Goal: Task Accomplishment & Management: Complete application form

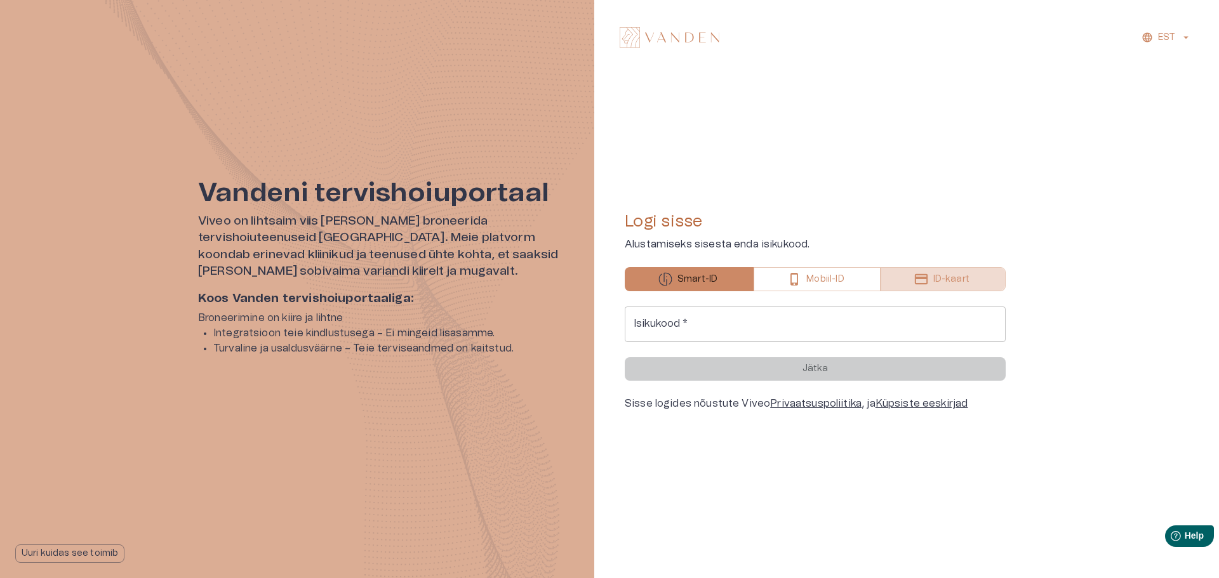
click at [933, 279] on p "ID-kaart" at bounding box center [951, 279] width 36 height 13
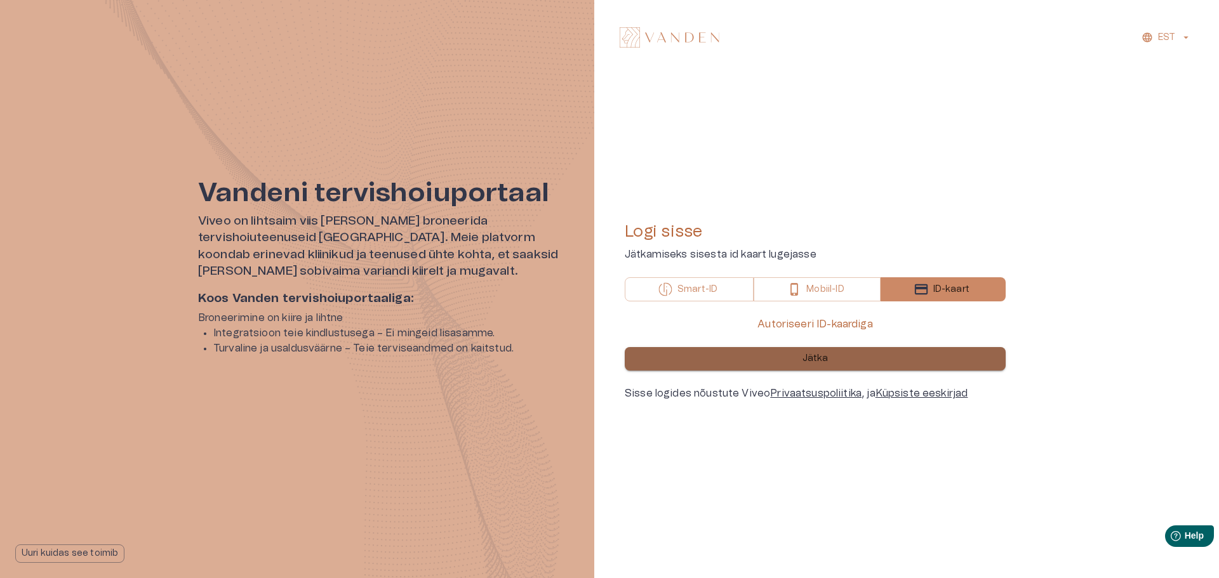
click at [811, 361] on p "Jätka" at bounding box center [816, 358] width 26 height 13
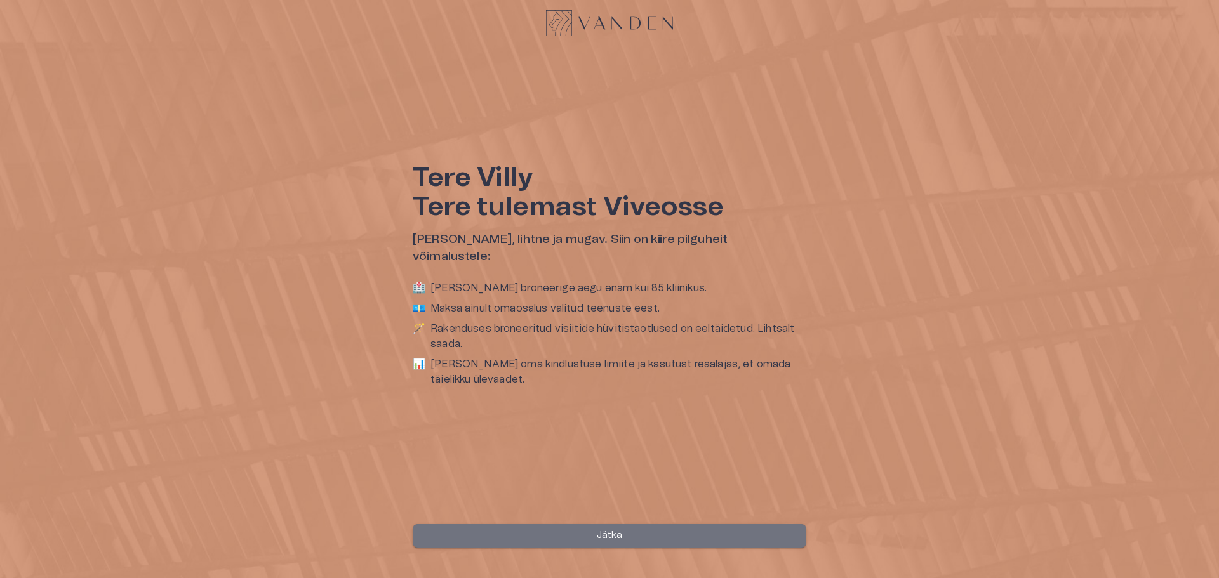
click at [618, 533] on p "Jätka" at bounding box center [610, 536] width 26 height 13
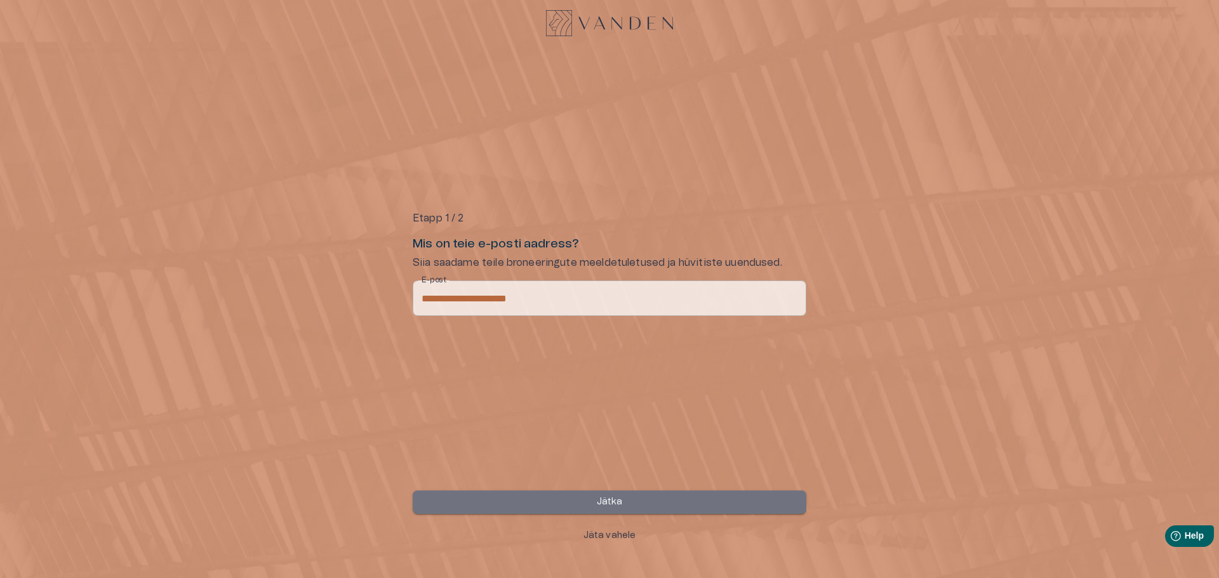
click at [607, 502] on p "Jätka" at bounding box center [610, 502] width 26 height 13
click at [606, 502] on p "Jätka" at bounding box center [610, 502] width 26 height 13
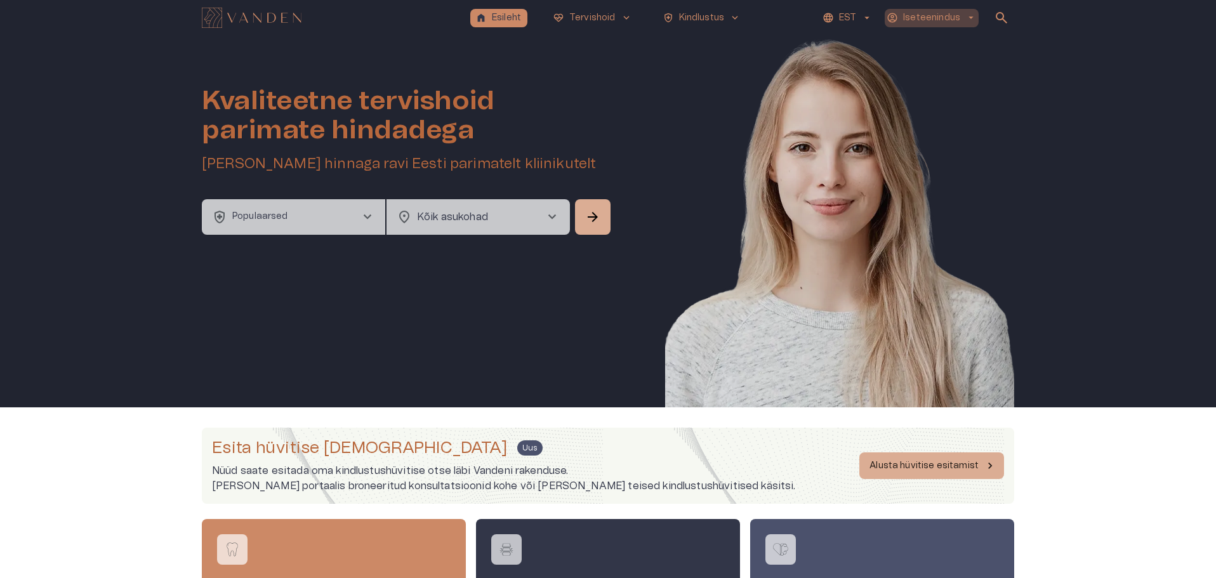
click at [943, 17] on p "Iseteenindus" at bounding box center [931, 17] width 57 height 13
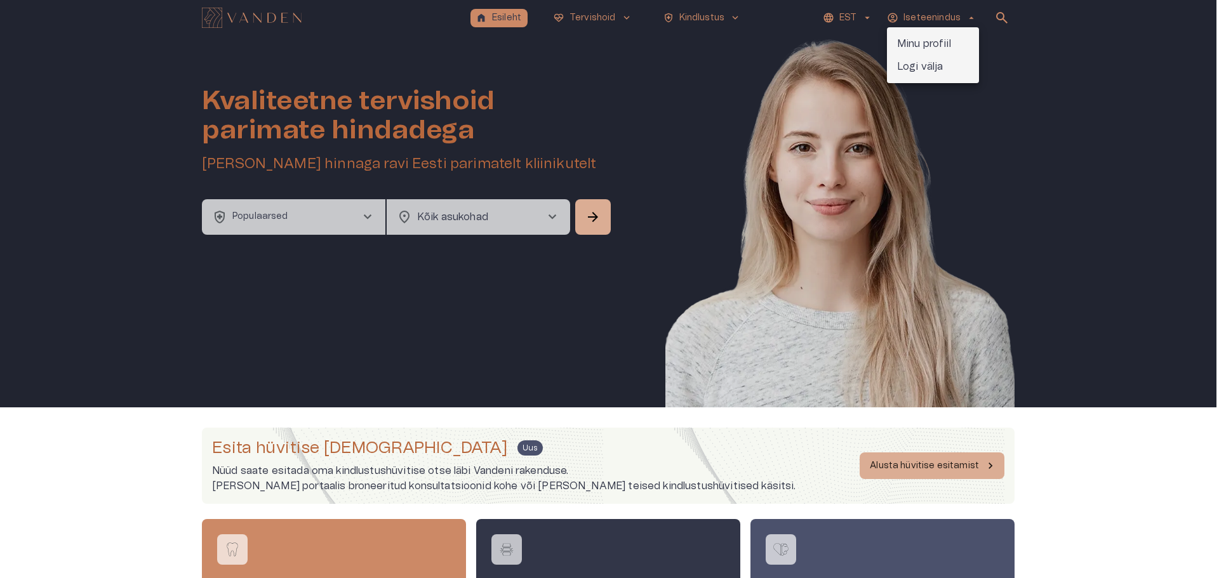
click at [940, 44] on p "Minu profiil" at bounding box center [924, 43] width 54 height 15
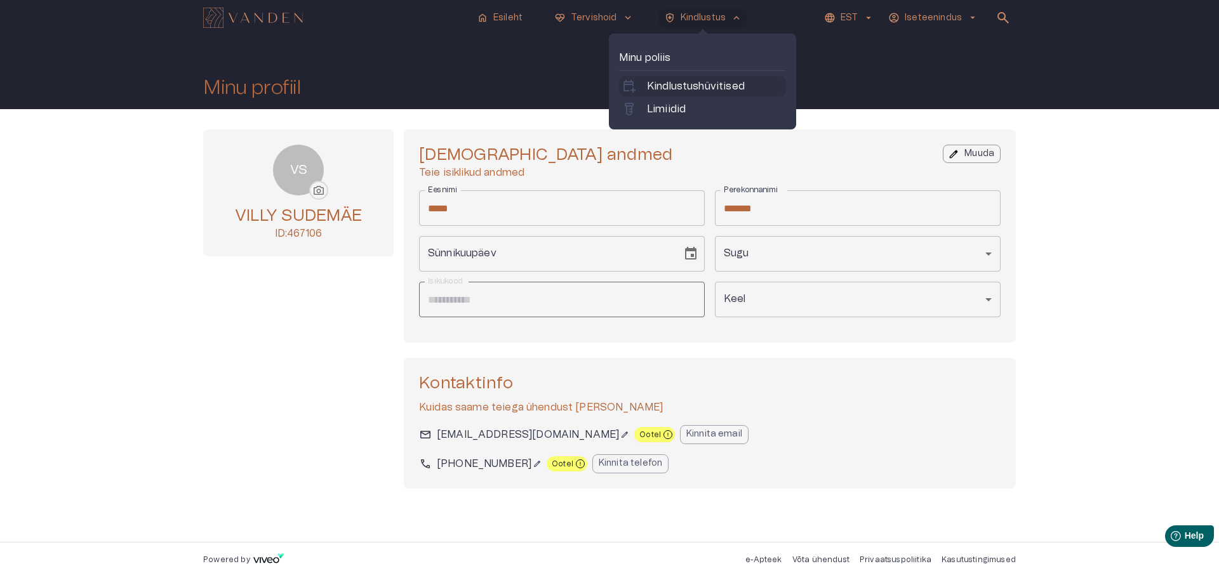
click at [721, 84] on p "Kindlustushüvitised" at bounding box center [696, 86] width 98 height 15
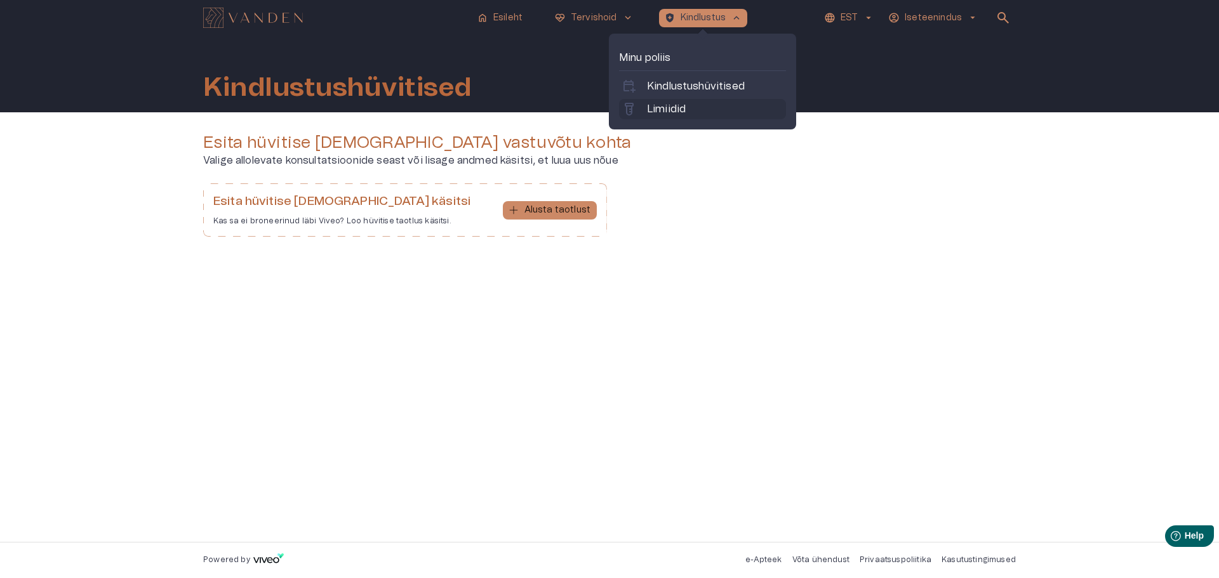
click at [677, 108] on p "Limiidid" at bounding box center [666, 109] width 39 height 15
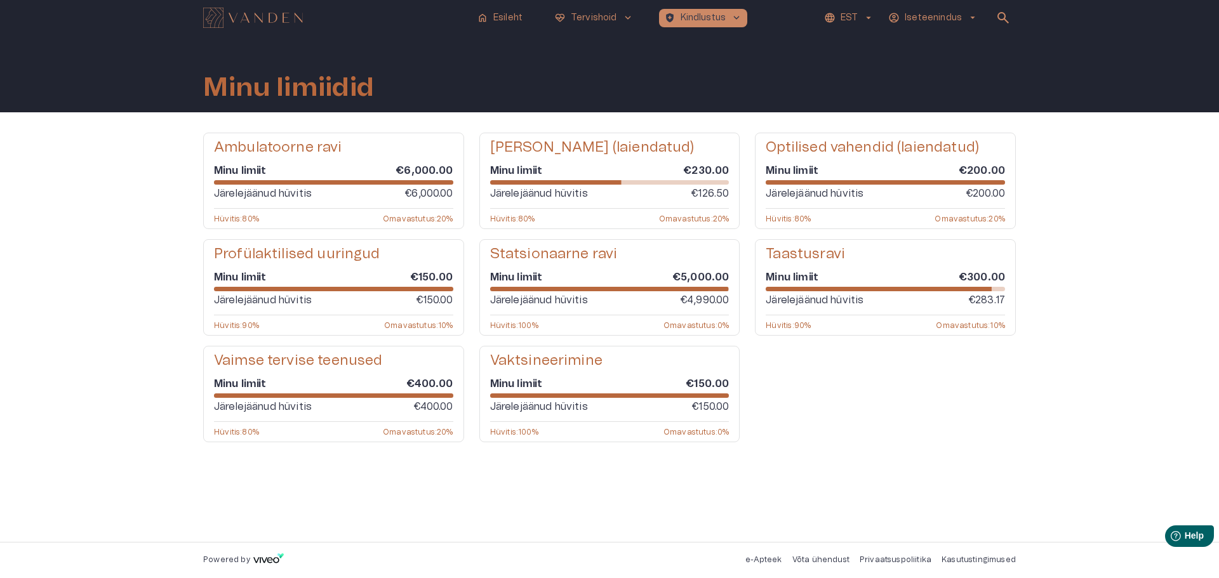
click at [926, 456] on div "Ambulatoorne ravi Minu limiit €6,000.00 Järelejäänud hüvitis €6,000.00 Hüvitis …" at bounding box center [609, 298] width 813 height 330
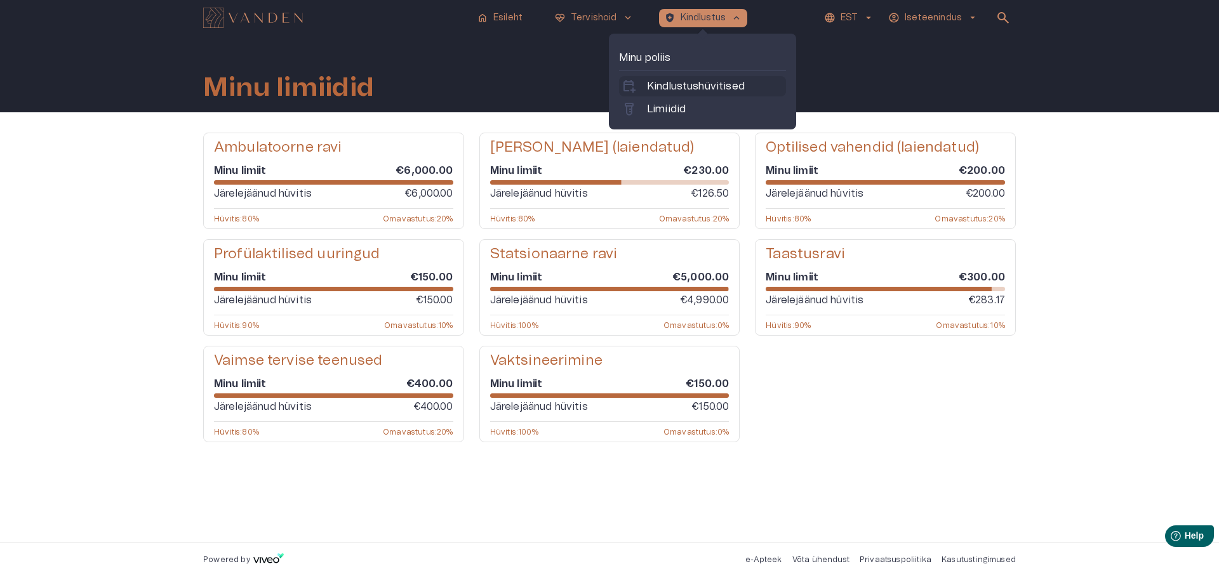
click at [669, 89] on p "Kindlustushüvitised" at bounding box center [696, 86] width 98 height 15
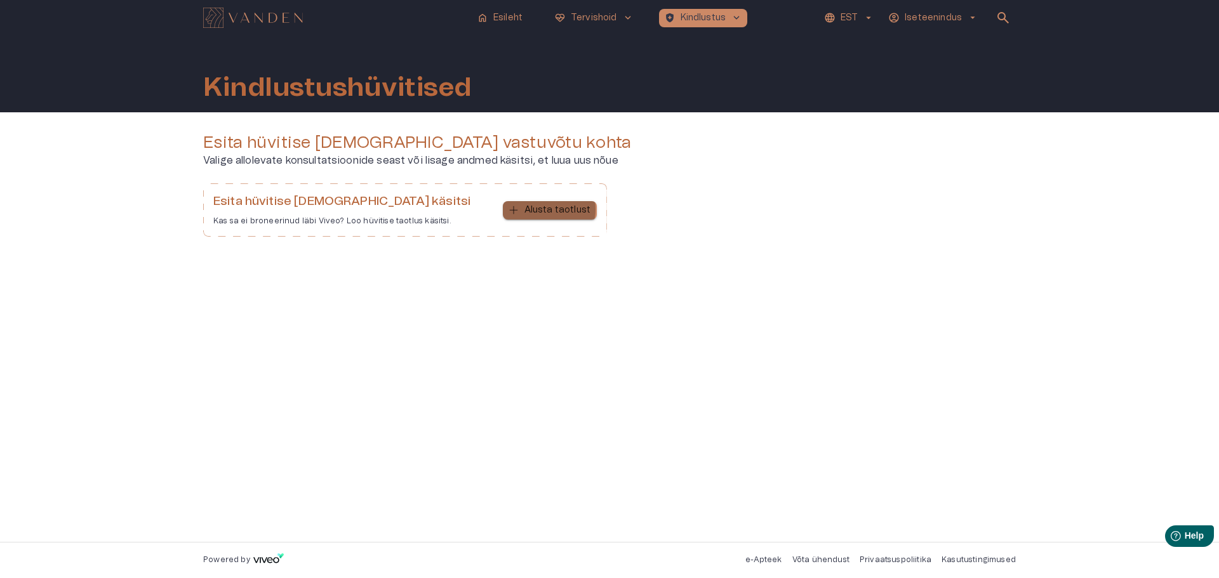
click at [550, 210] on p "Alusta taotlust" at bounding box center [557, 210] width 66 height 13
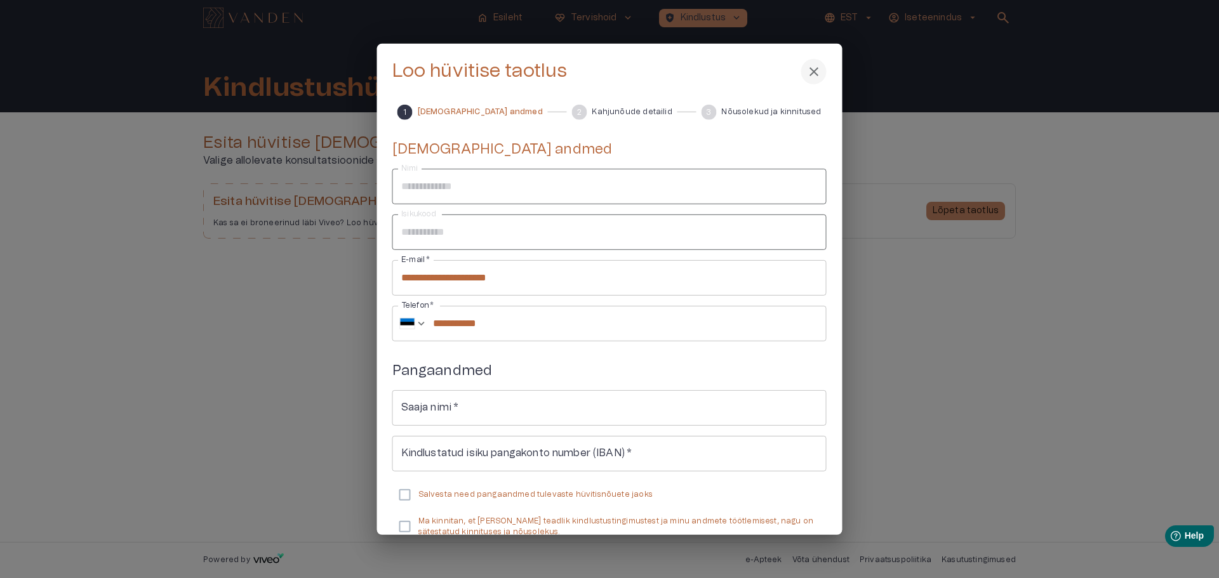
click at [471, 411] on input "Saaja nimi   *" at bounding box center [609, 408] width 434 height 36
type input "**********"
click at [395, 227] on div "**********" at bounding box center [609, 288] width 465 height 491
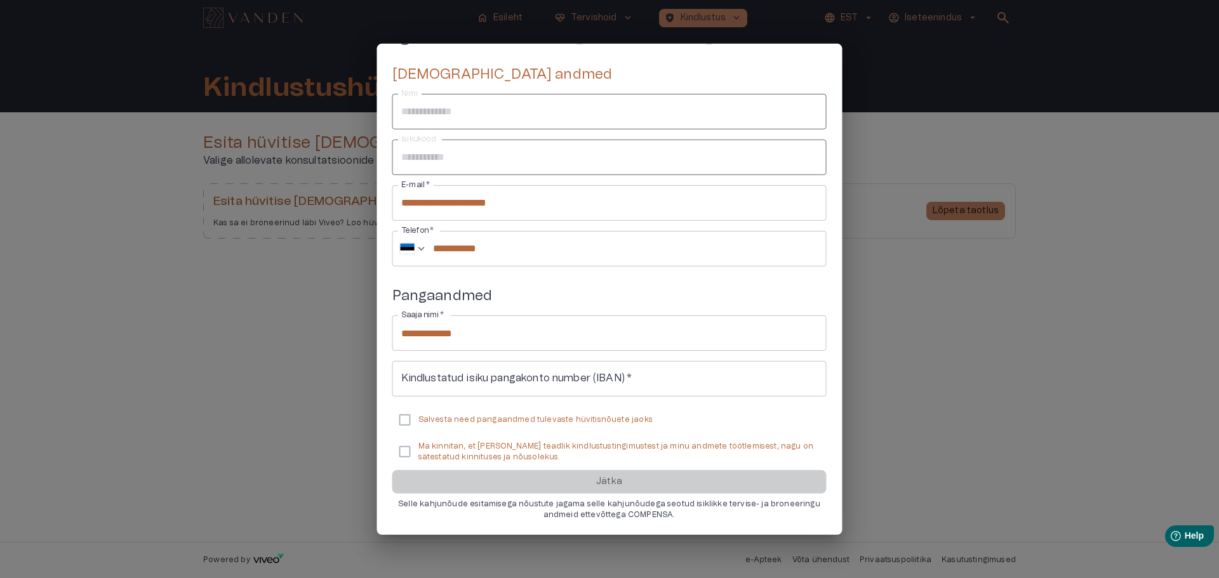
scroll to position [76, 0]
click at [662, 373] on input "Kindlustatud isiku pangakonto number (IBAN)   *" at bounding box center [609, 379] width 434 height 36
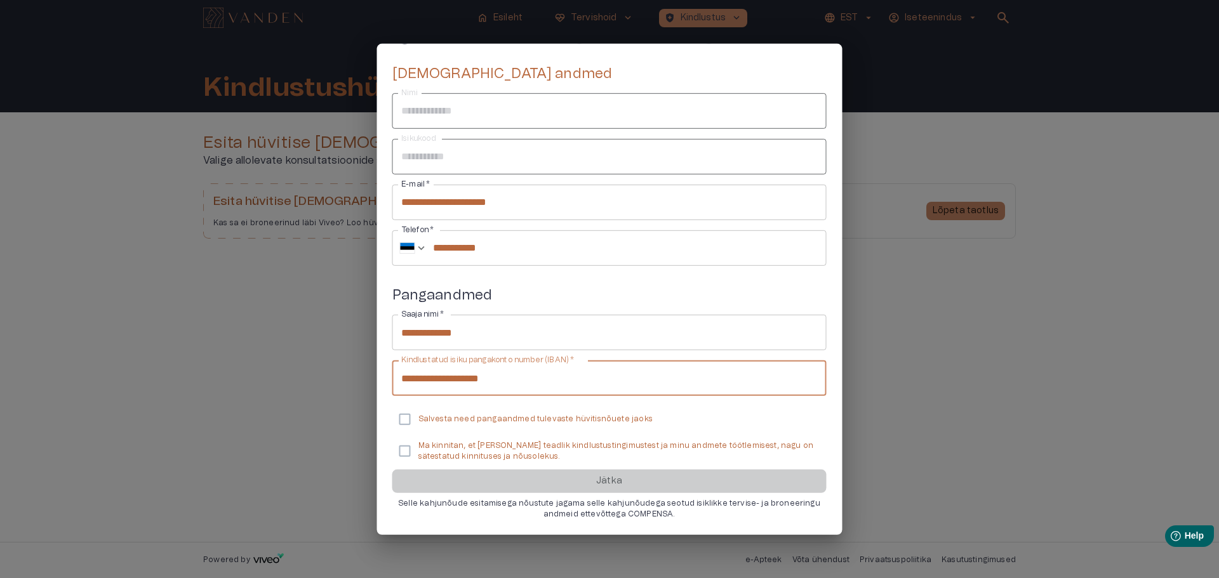
type input "**********"
click at [552, 384] on input "**********" at bounding box center [609, 379] width 434 height 36
click at [564, 429] on label "Salvesta need pangaandmed tulevaste hüvitisnõuete jaoks" at bounding box center [518, 419] width 267 height 27
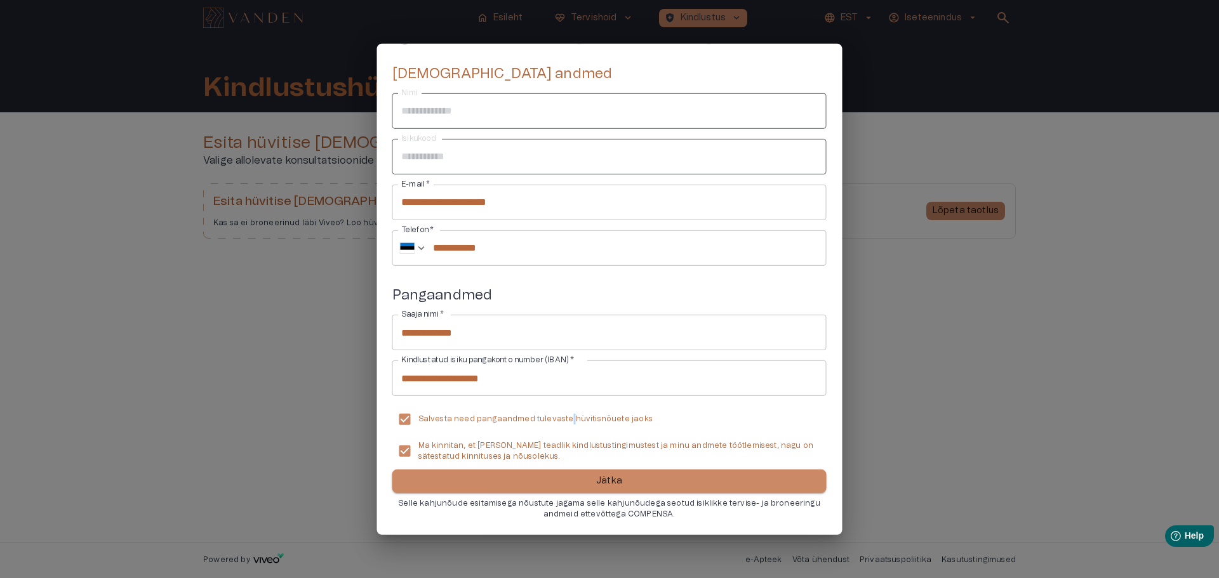
click at [613, 479] on p "Jätka" at bounding box center [609, 481] width 26 height 13
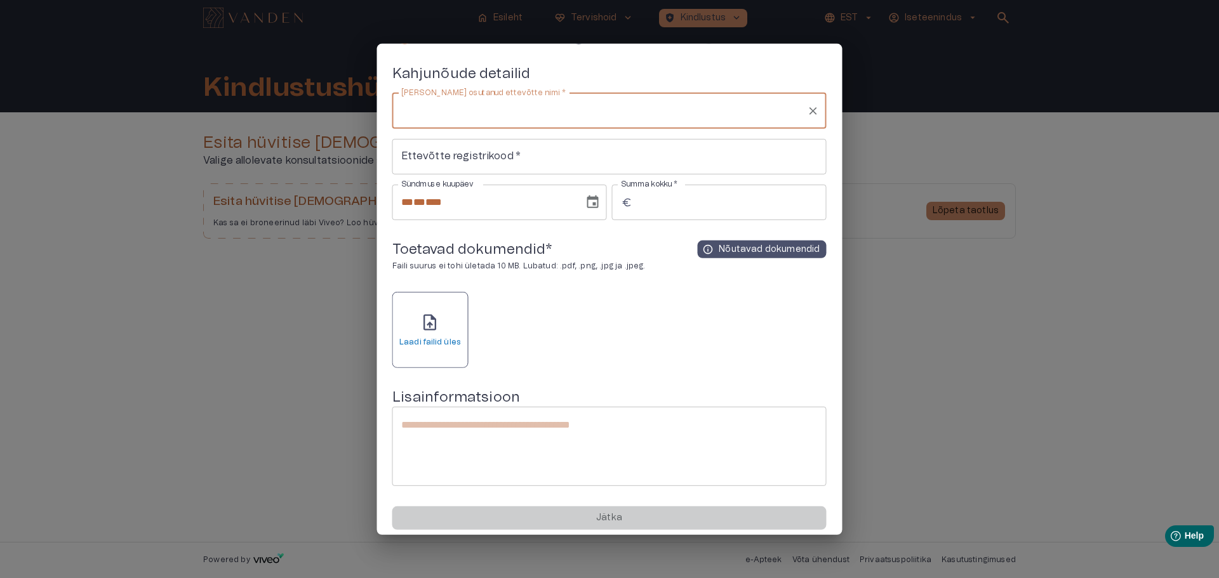
click at [419, 112] on input "[PERSON_NAME] osutanud ettevõtte nimi   *" at bounding box center [600, 111] width 404 height 24
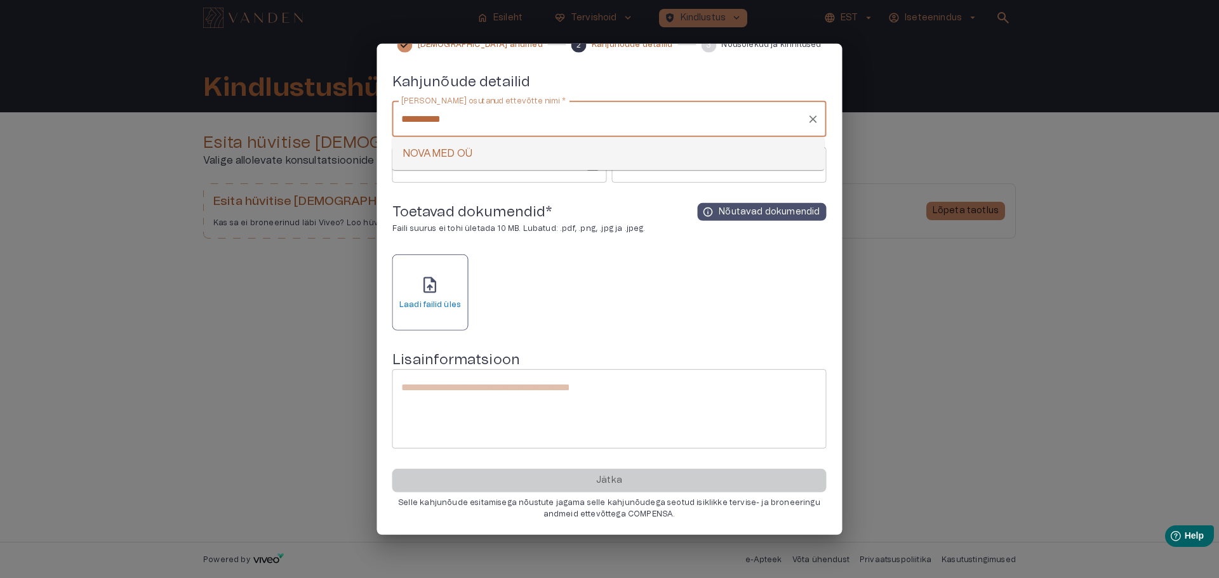
click at [427, 154] on li "NOVAMED OÜ" at bounding box center [608, 153] width 432 height 23
type input "**********"
click at [655, 166] on input "Summa kokku   *" at bounding box center [731, 165] width 189 height 36
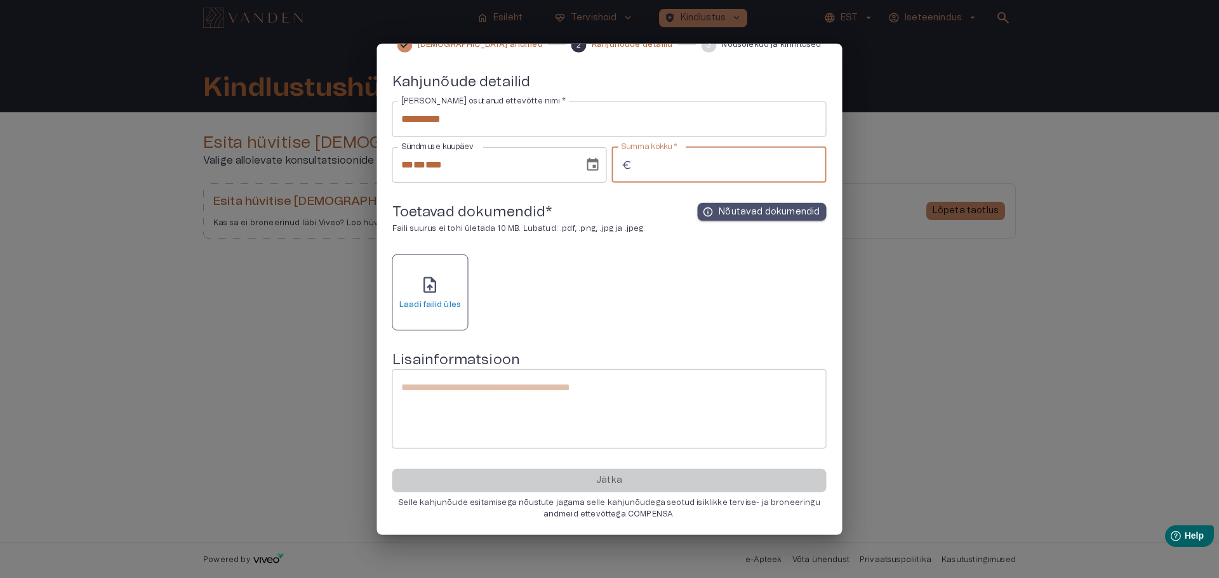
type input "***"
click at [751, 210] on p "Nõutavad dokumendid" at bounding box center [769, 212] width 101 height 13
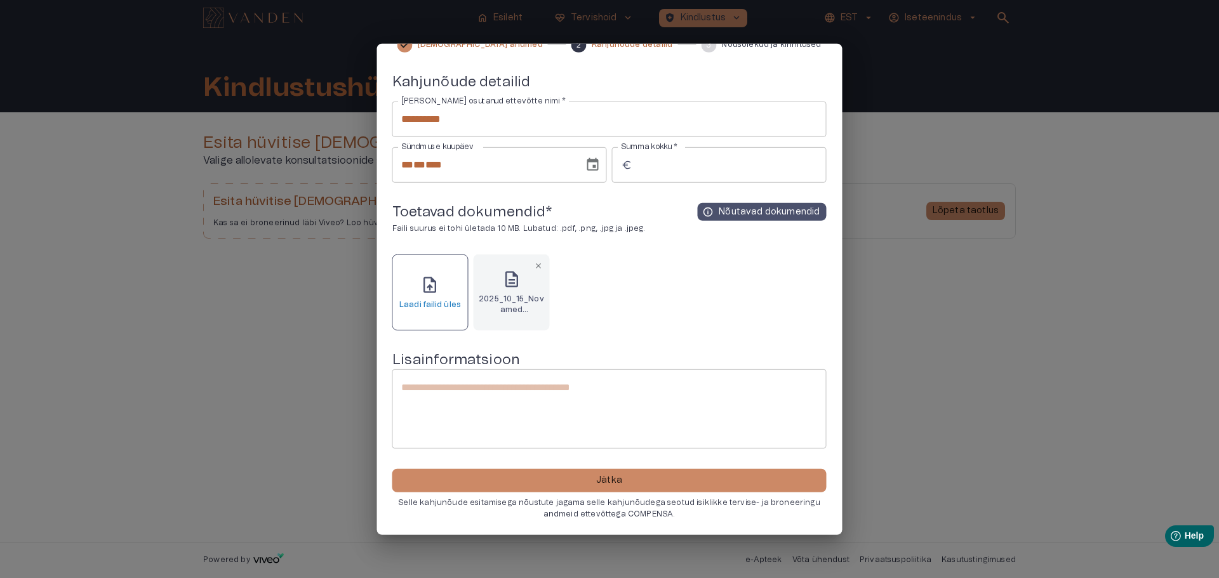
click at [516, 286] on span "description" at bounding box center [511, 279] width 19 height 19
click at [607, 480] on p "Jätka" at bounding box center [609, 480] width 26 height 13
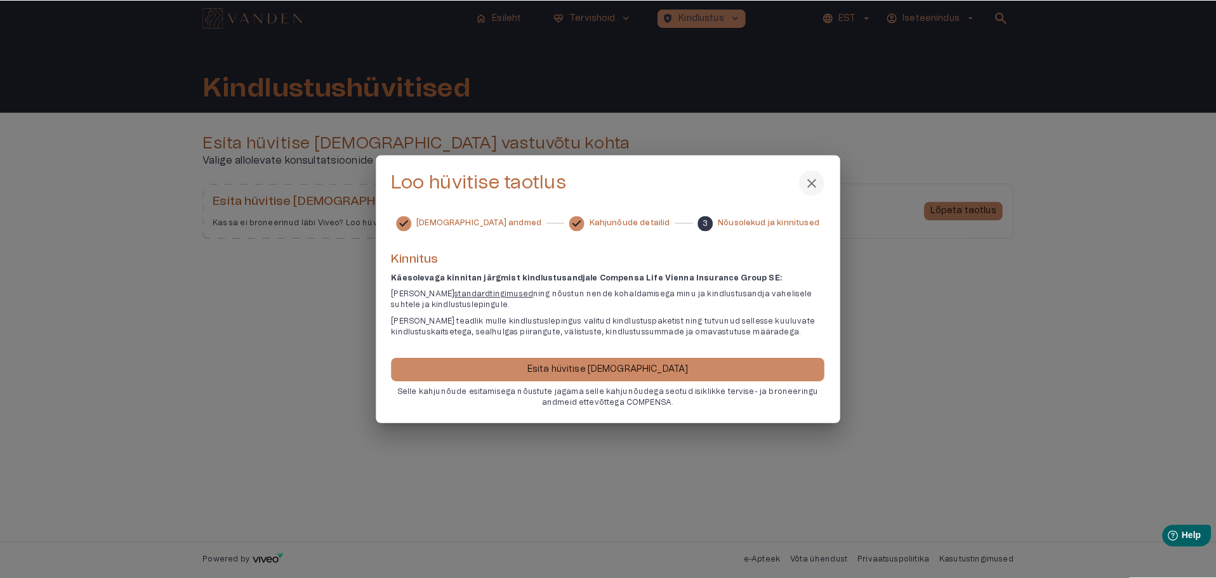
scroll to position [0, 0]
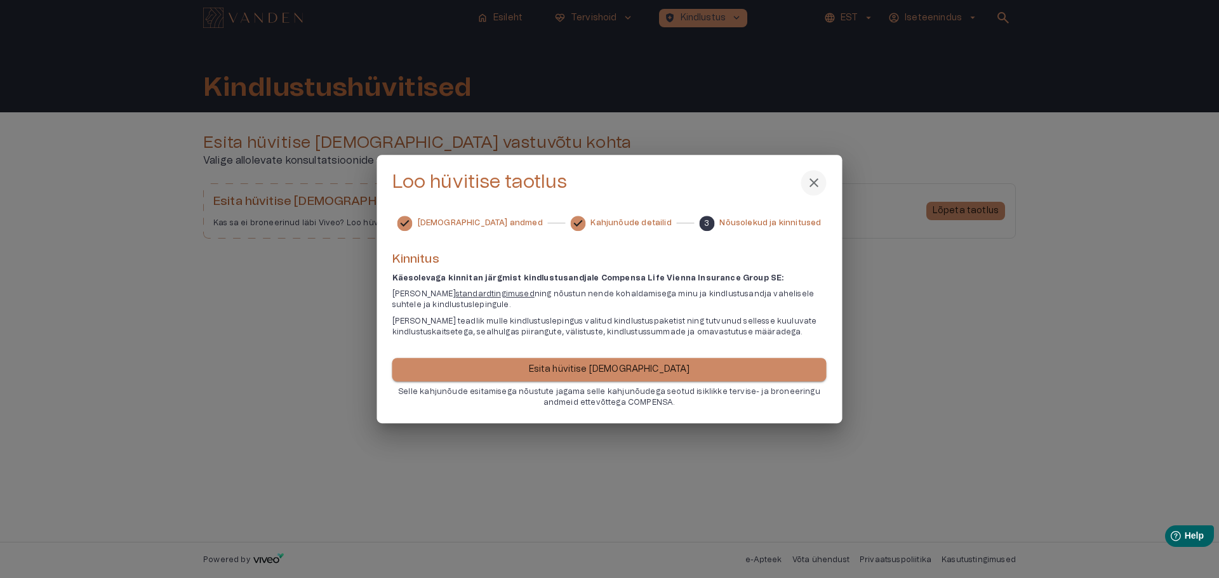
click at [615, 371] on p "Esita hüvitise [DEMOGRAPHIC_DATA]" at bounding box center [609, 369] width 161 height 13
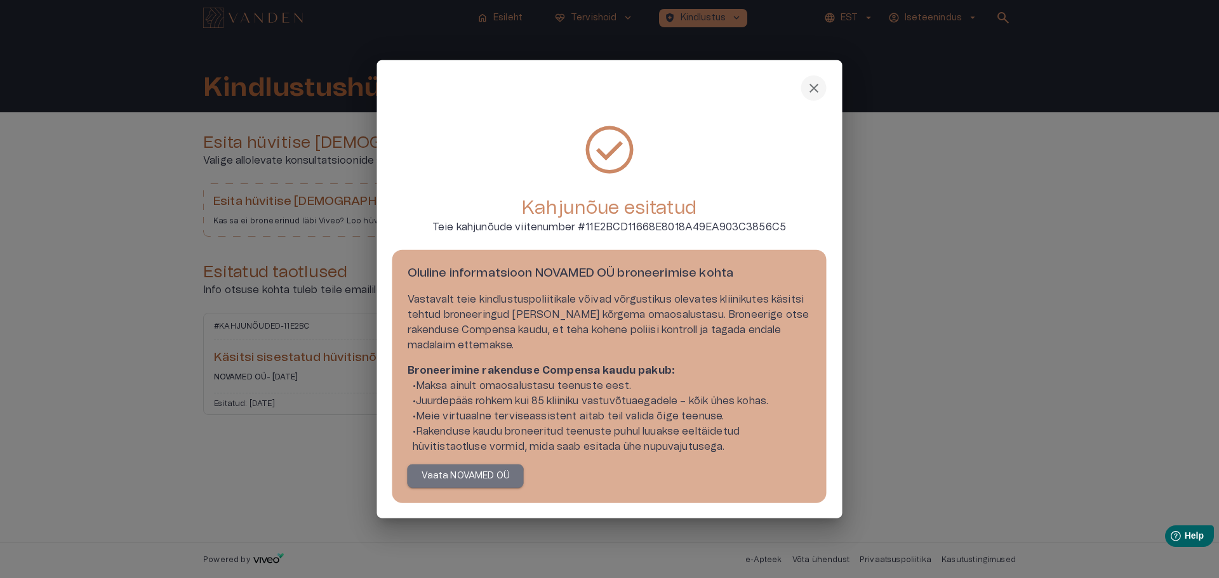
click at [455, 479] on p "Vaata NOVAMED OÜ" at bounding box center [466, 476] width 88 height 13
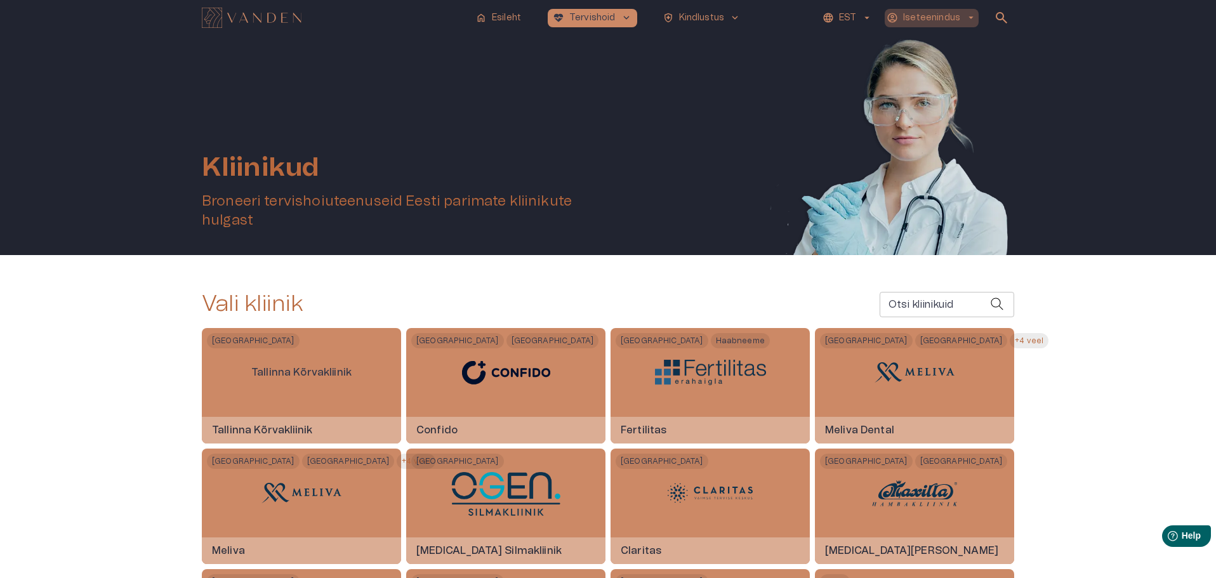
click at [970, 18] on span "arrow_drop_down" at bounding box center [971, 17] width 11 height 11
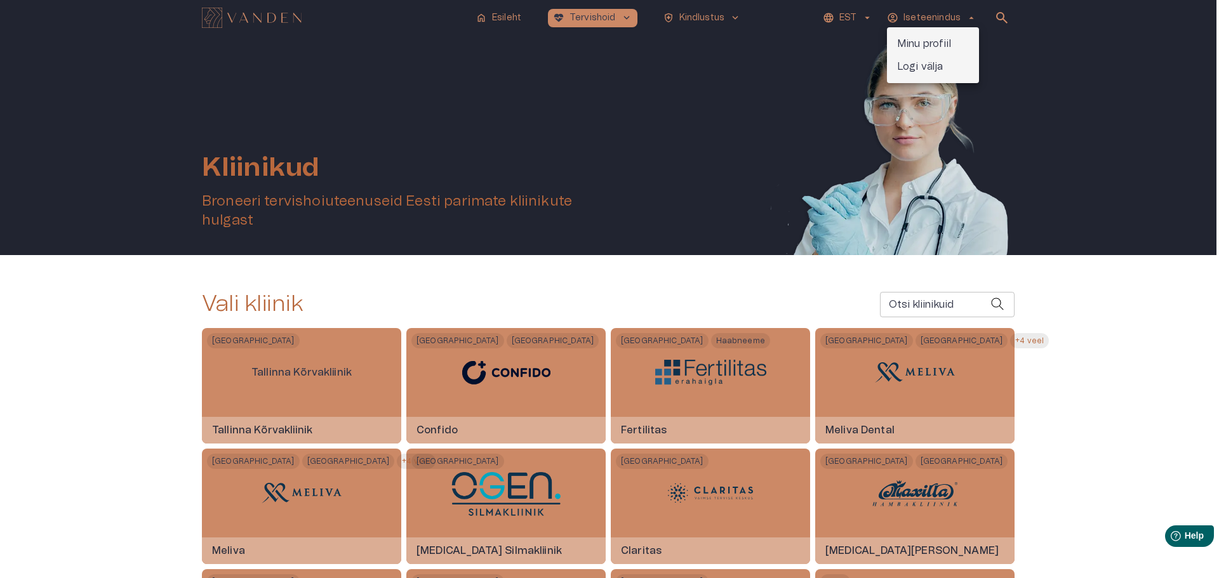
click at [912, 69] on p "Logi välja" at bounding box center [920, 66] width 46 height 15
